Goal: Task Accomplishment & Management: Use online tool/utility

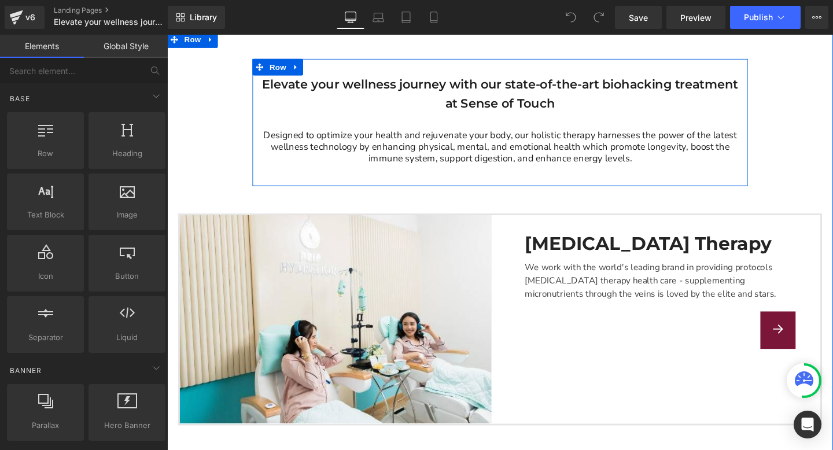
scroll to position [251, 0]
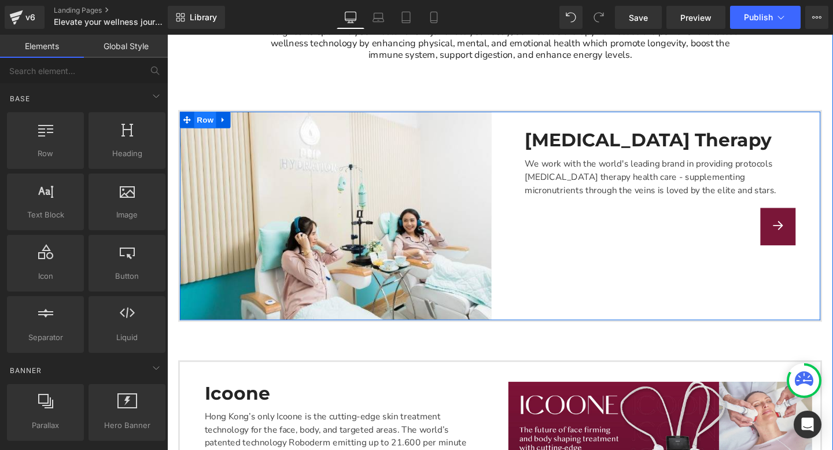
click at [197, 122] on span "Row" at bounding box center [207, 124] width 23 height 17
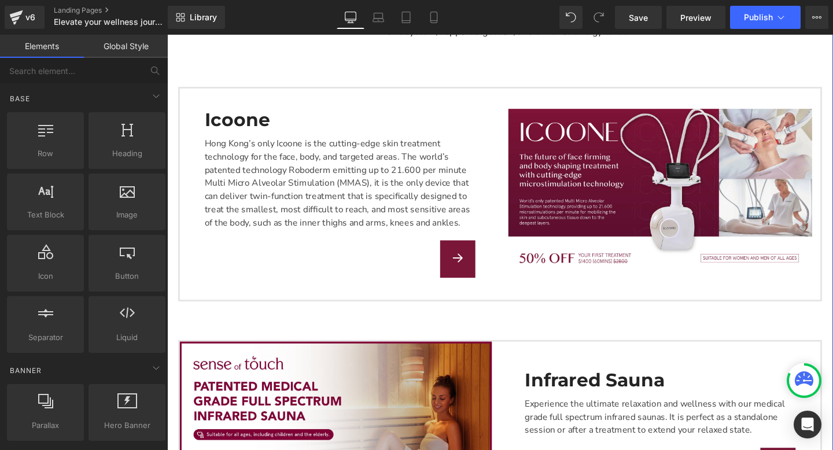
scroll to position [257, 0]
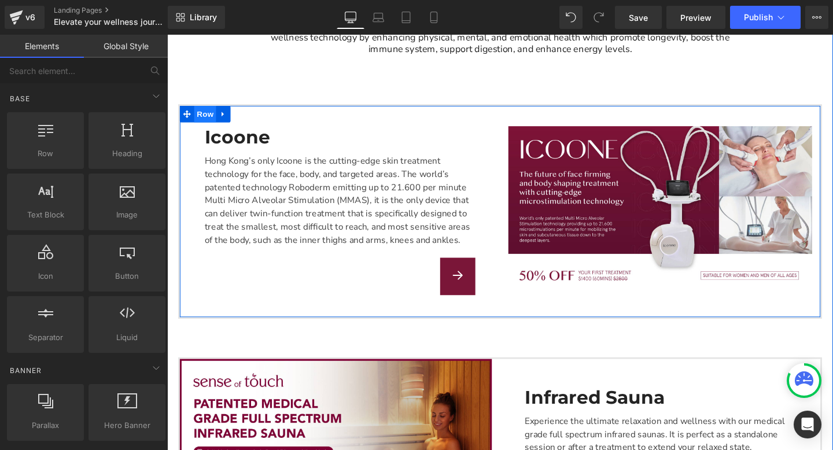
click at [199, 113] on span "Row" at bounding box center [207, 117] width 23 height 17
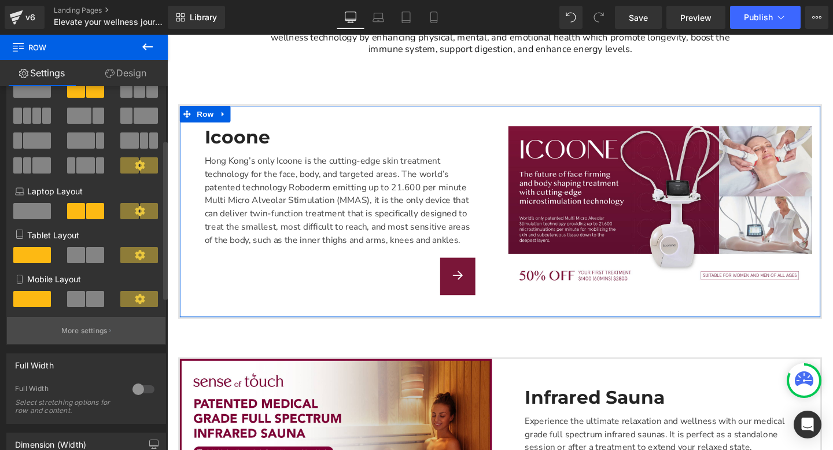
scroll to position [0, 0]
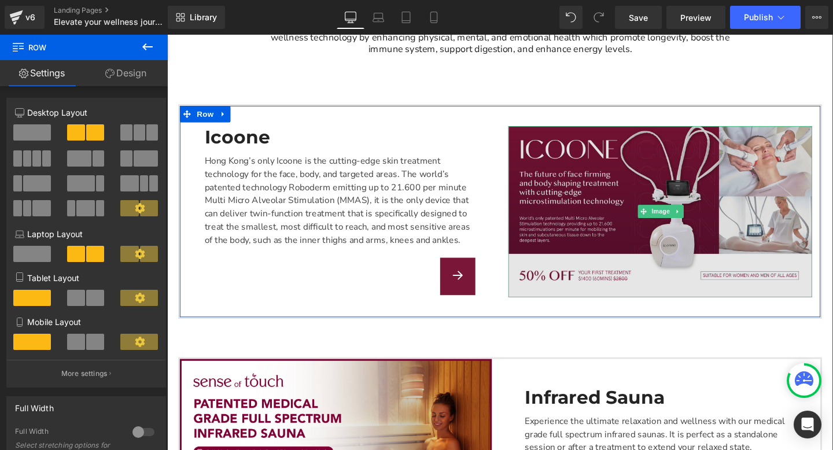
click at [543, 146] on img "Main content" at bounding box center [685, 221] width 319 height 180
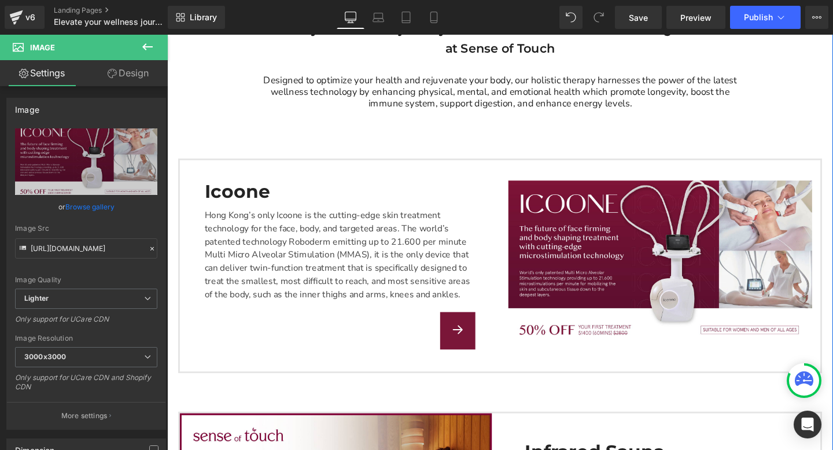
scroll to position [191, 0]
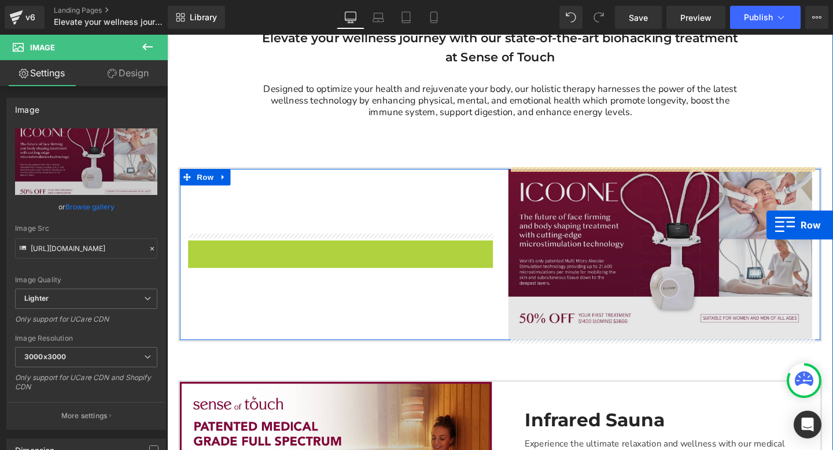
drag, startPoint x: 222, startPoint y: 193, endPoint x: 797, endPoint y: 235, distance: 577.1
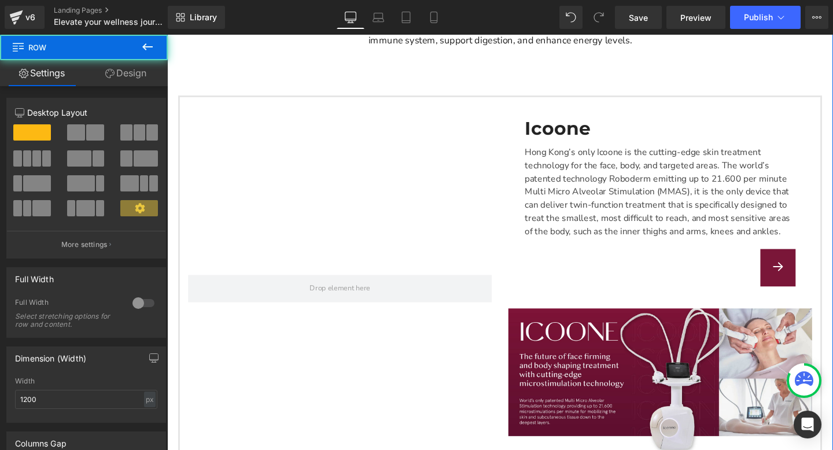
scroll to position [286, 0]
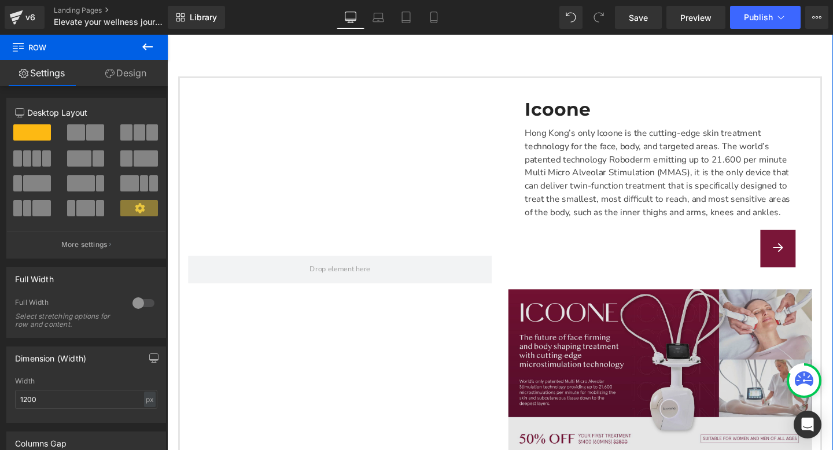
click at [677, 365] on img "Main content" at bounding box center [685, 393] width 319 height 180
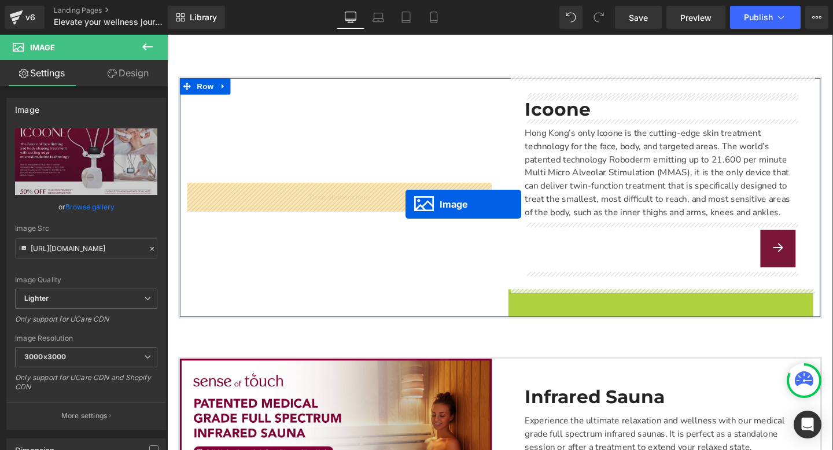
drag, startPoint x: 683, startPoint y: 388, endPoint x: 418, endPoint y: 213, distance: 317.3
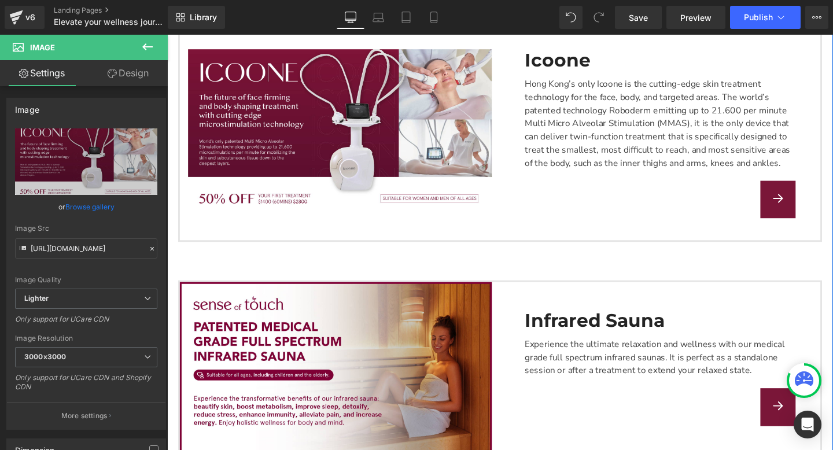
scroll to position [338, 0]
click at [382, 17] on icon at bounding box center [378, 15] width 9 height 5
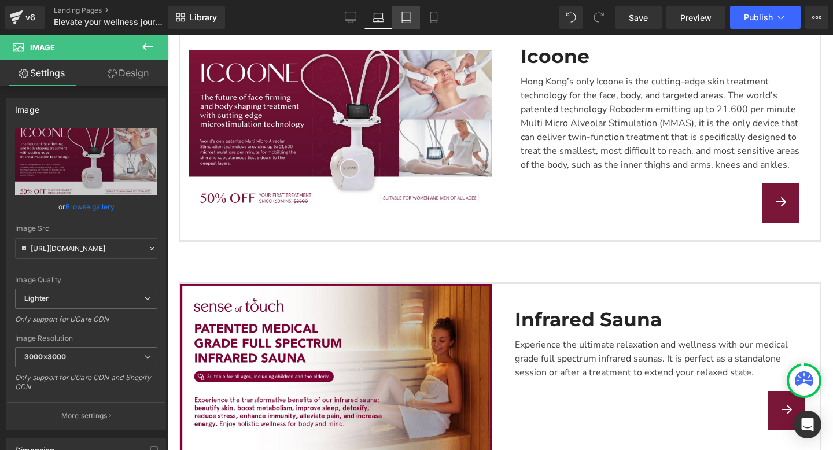
click at [415, 17] on link "Tablet" at bounding box center [406, 17] width 28 height 23
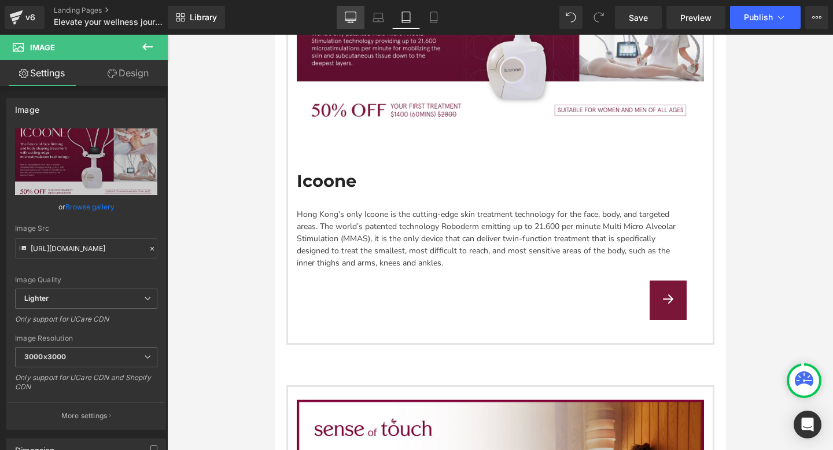
click at [355, 18] on icon at bounding box center [351, 18] width 12 height 12
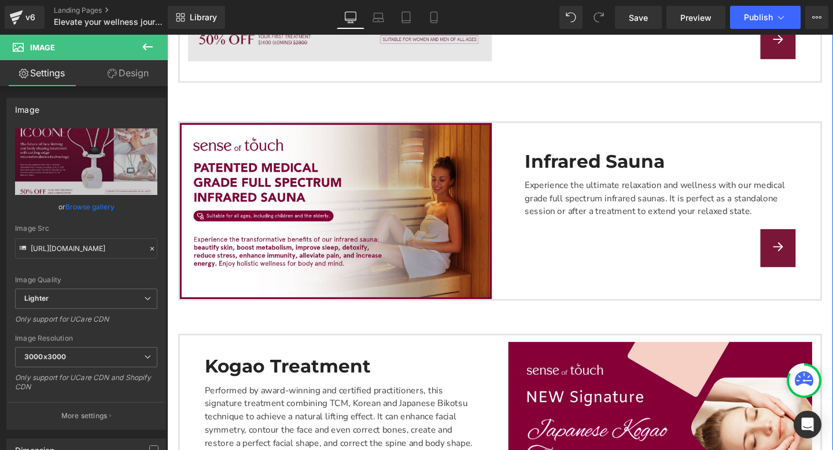
scroll to position [484, 0]
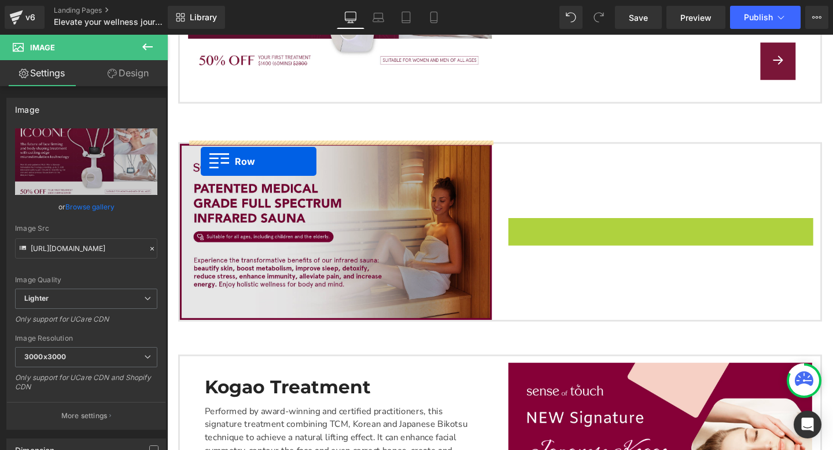
drag, startPoint x: 555, startPoint y: 172, endPoint x: 202, endPoint y: 168, distance: 352.3
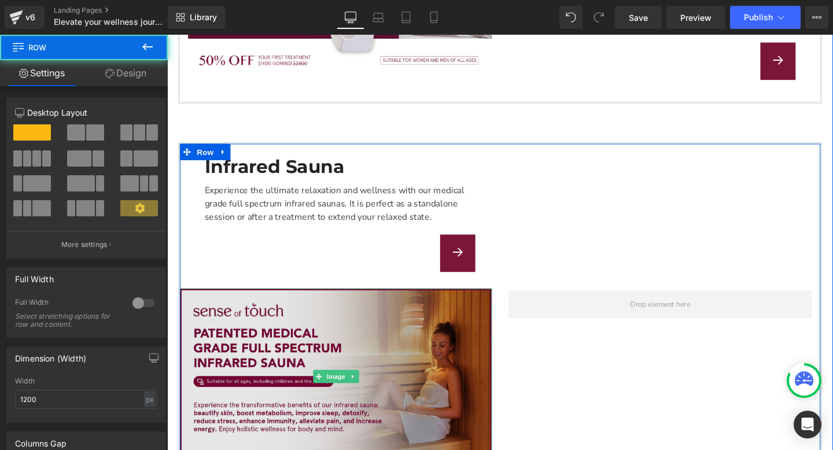
scroll to position [630, 0]
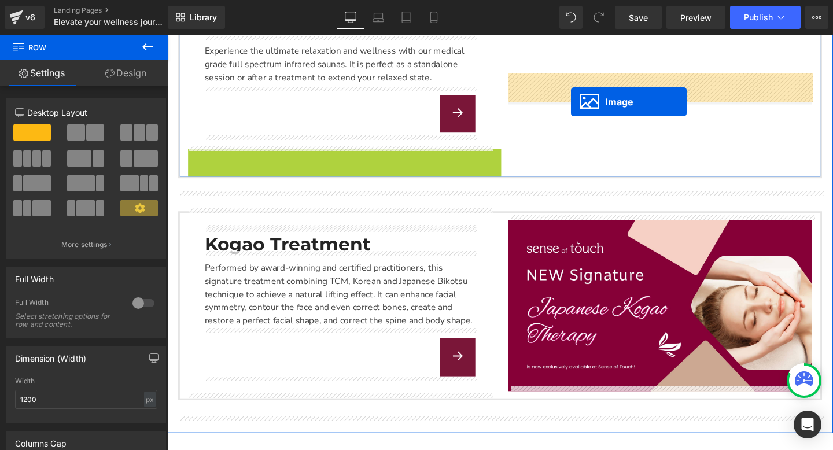
drag, startPoint x: 337, startPoint y: 243, endPoint x: 592, endPoint y: 105, distance: 289.6
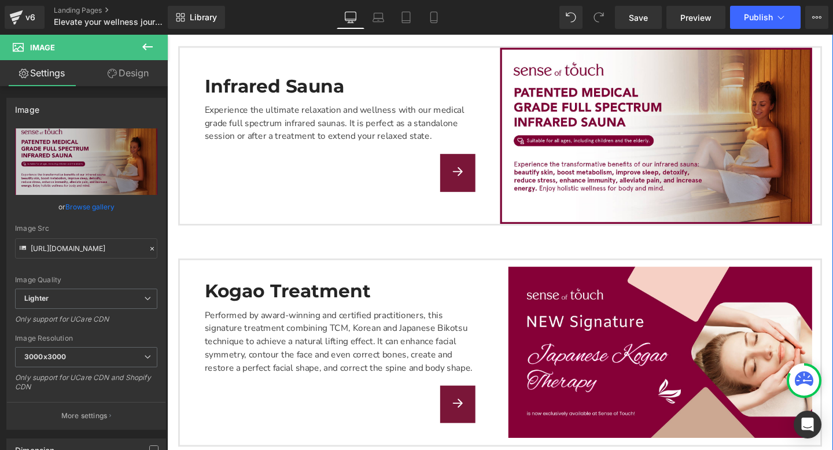
scroll to position [585, 0]
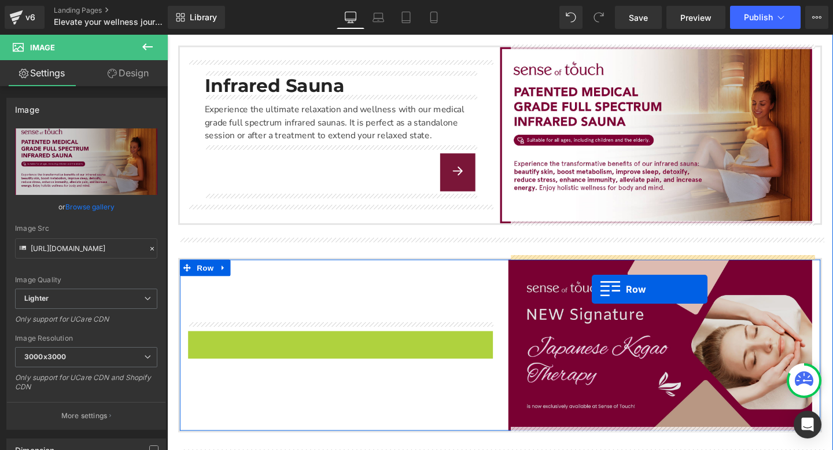
drag, startPoint x: 216, startPoint y: 286, endPoint x: 614, endPoint y: 303, distance: 397.7
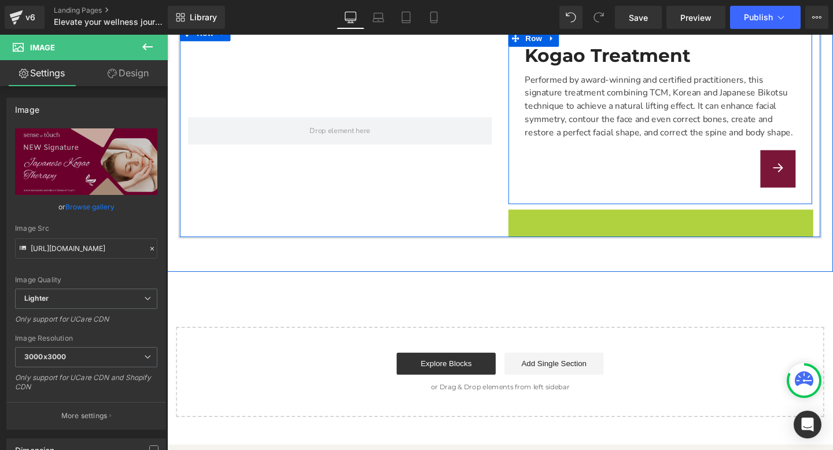
scroll to position [756, 0]
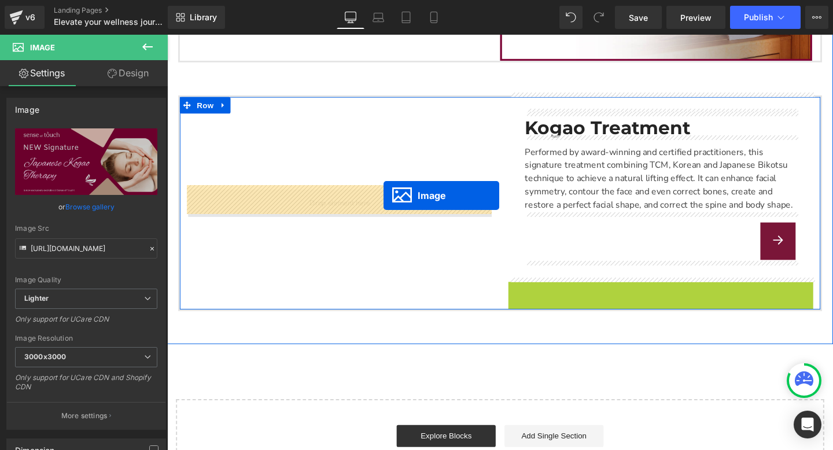
drag, startPoint x: 691, startPoint y: 308, endPoint x: 394, endPoint y: 204, distance: 314.1
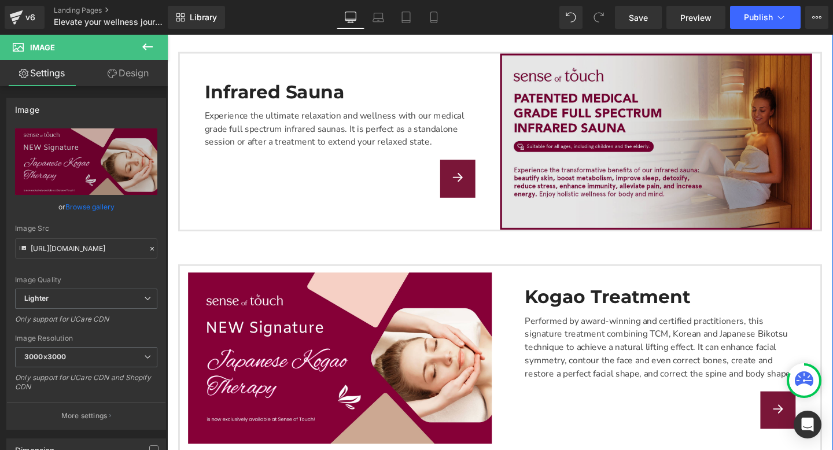
scroll to position [556, 0]
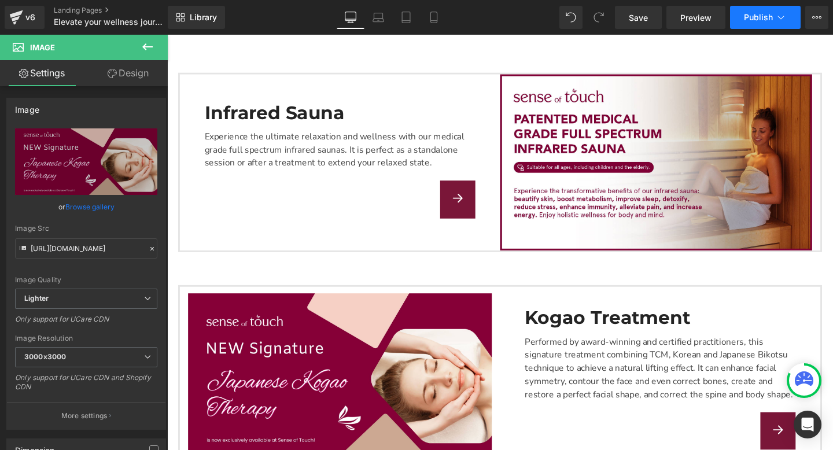
click at [740, 16] on button "Publish" at bounding box center [765, 17] width 71 height 23
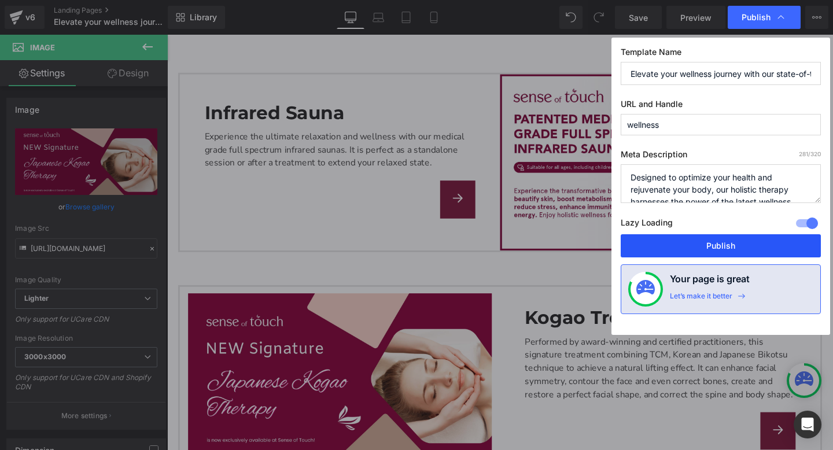
click at [692, 255] on button "Publish" at bounding box center [721, 245] width 200 height 23
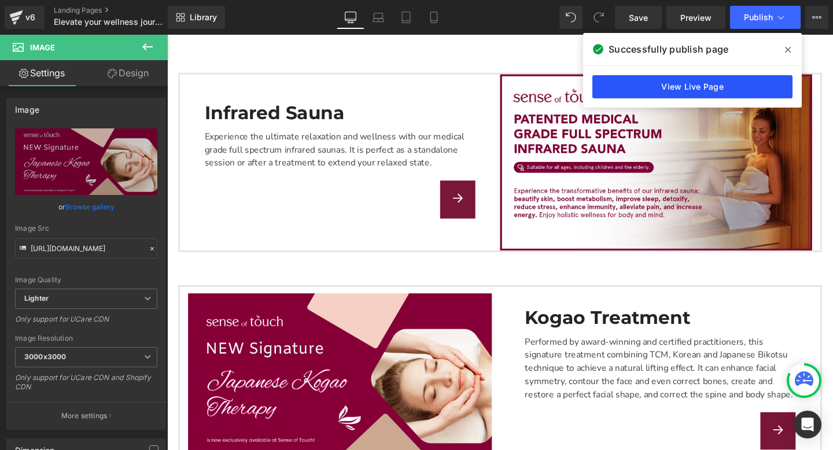
click at [672, 81] on link "View Live Page" at bounding box center [692, 86] width 200 height 23
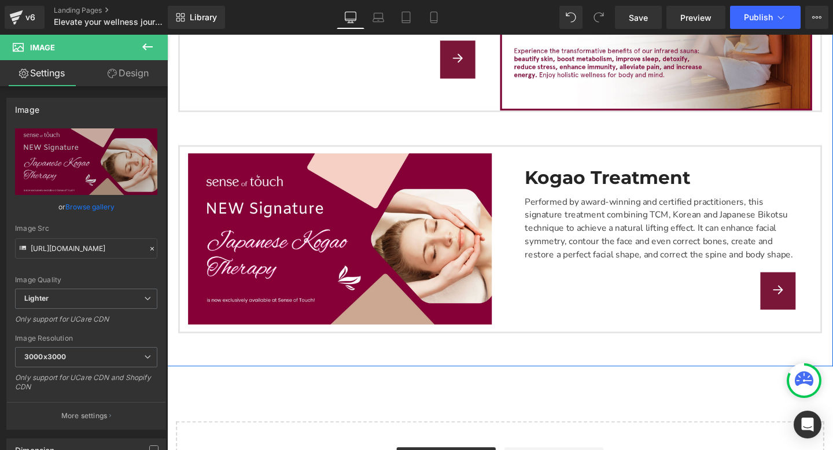
scroll to position [697, 0]
